Goal: Task Accomplishment & Management: Manage account settings

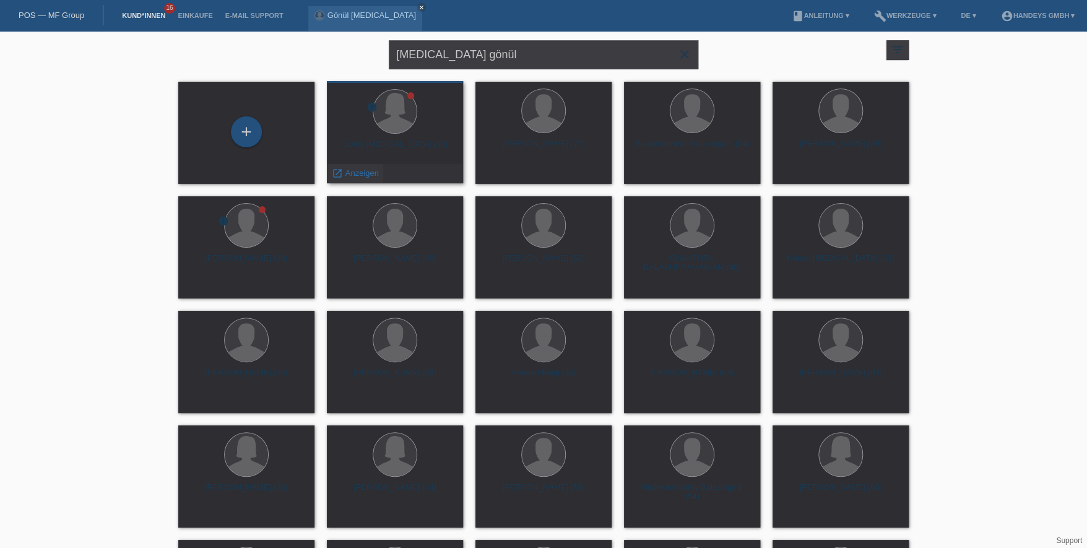
click at [361, 172] on span "Anzeigen" at bounding box center [362, 172] width 33 height 9
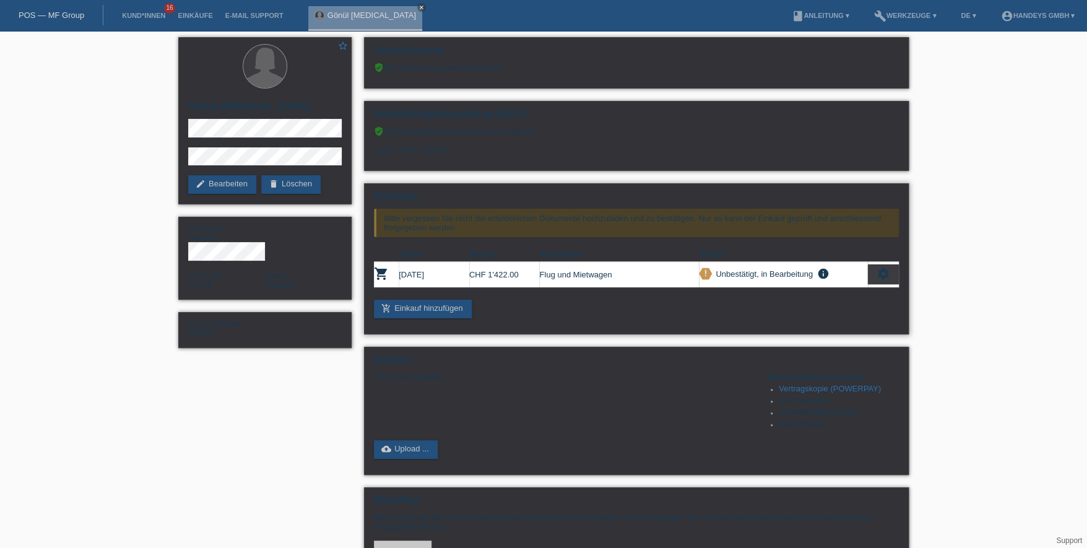
click at [881, 267] on icon "settings" at bounding box center [884, 274] width 14 height 14
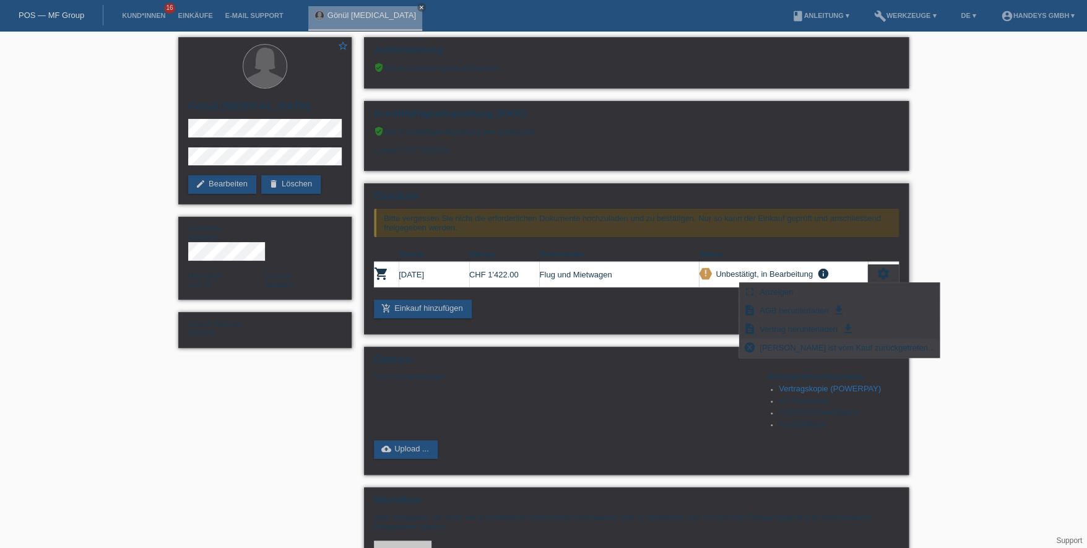
click at [800, 347] on span "[PERSON_NAME] ist vom Kauf zurückgetreten..." at bounding box center [847, 347] width 179 height 15
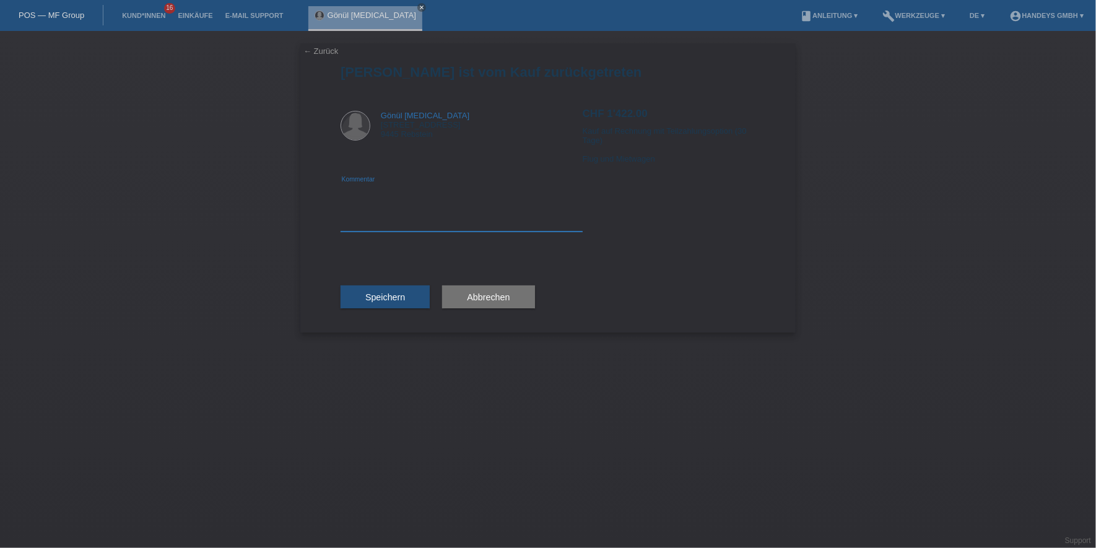
click at [391, 216] on textarea at bounding box center [462, 208] width 242 height 48
type textarea "Kunde wünscht nur Flug"
click at [372, 293] on span "Speichern" at bounding box center [385, 297] width 40 height 10
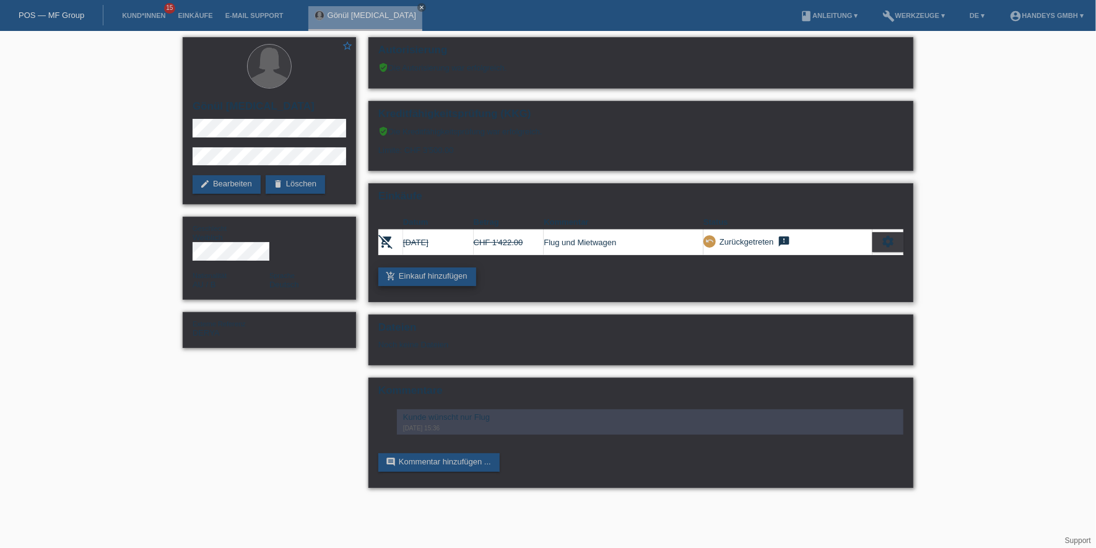
click at [431, 275] on link "add_shopping_cart Einkauf hinzufügen" at bounding box center [427, 276] width 98 height 19
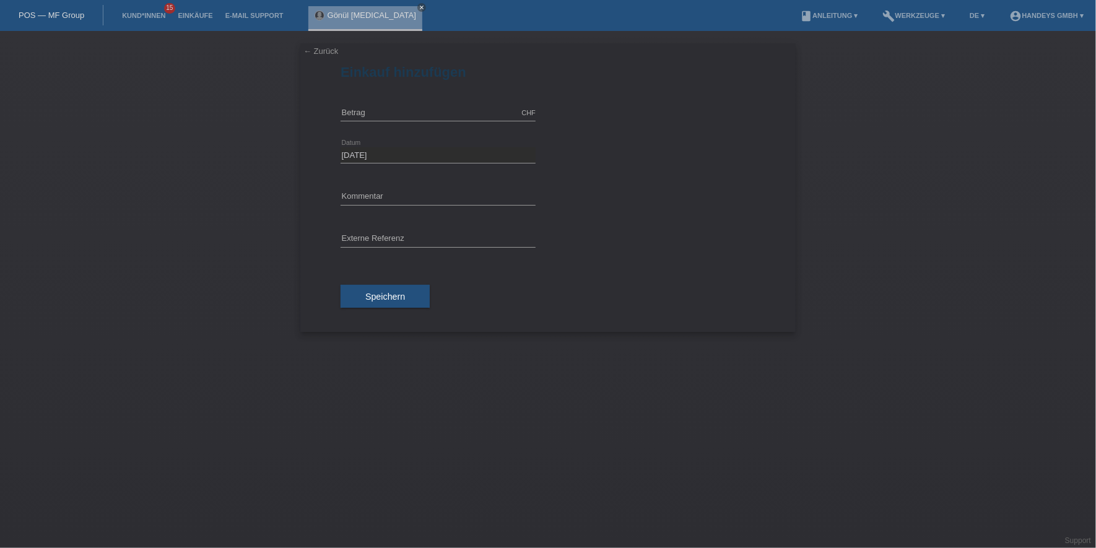
click at [370, 101] on div "CHF error Betrag" at bounding box center [438, 113] width 195 height 42
click at [369, 106] on input "text" at bounding box center [438, 112] width 195 height 15
type input "941.00"
click at [413, 200] on input "text" at bounding box center [438, 196] width 195 height 15
type input "FLUG"
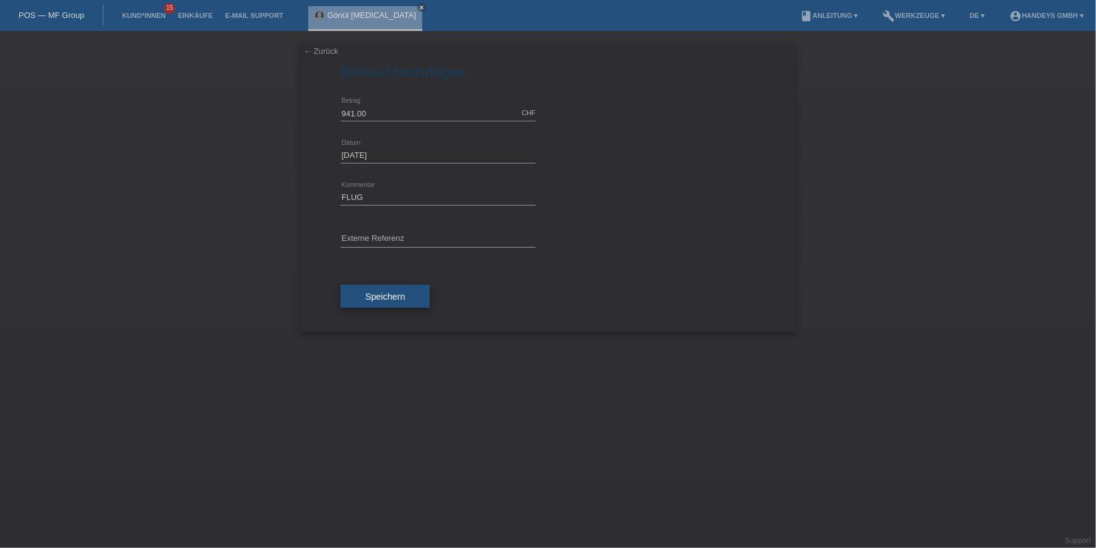
click at [381, 301] on button "Speichern" at bounding box center [385, 297] width 89 height 24
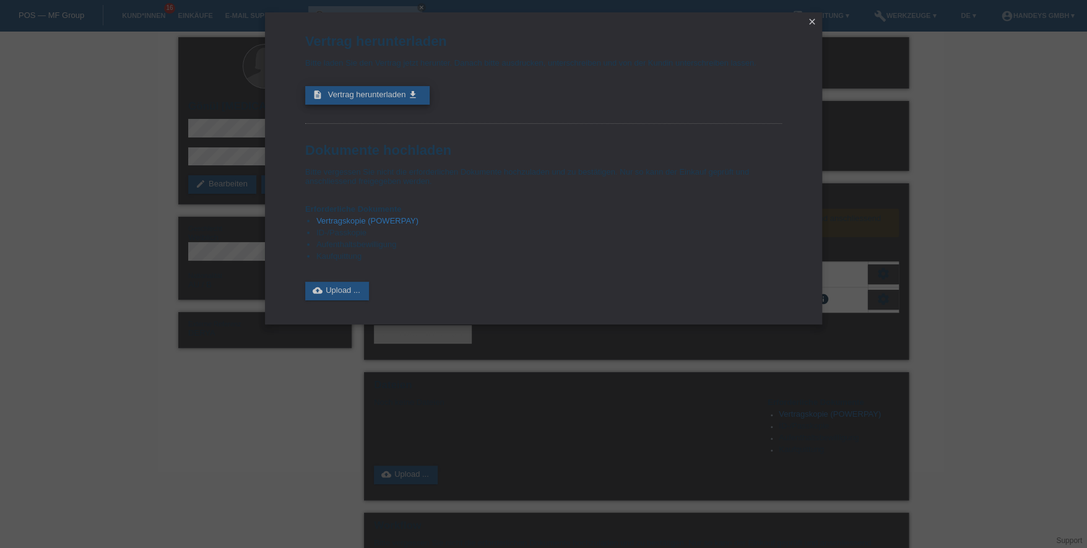
click at [340, 92] on span "Vertrag herunterladen" at bounding box center [367, 94] width 78 height 9
